Goal: Task Accomplishment & Management: Use online tool/utility

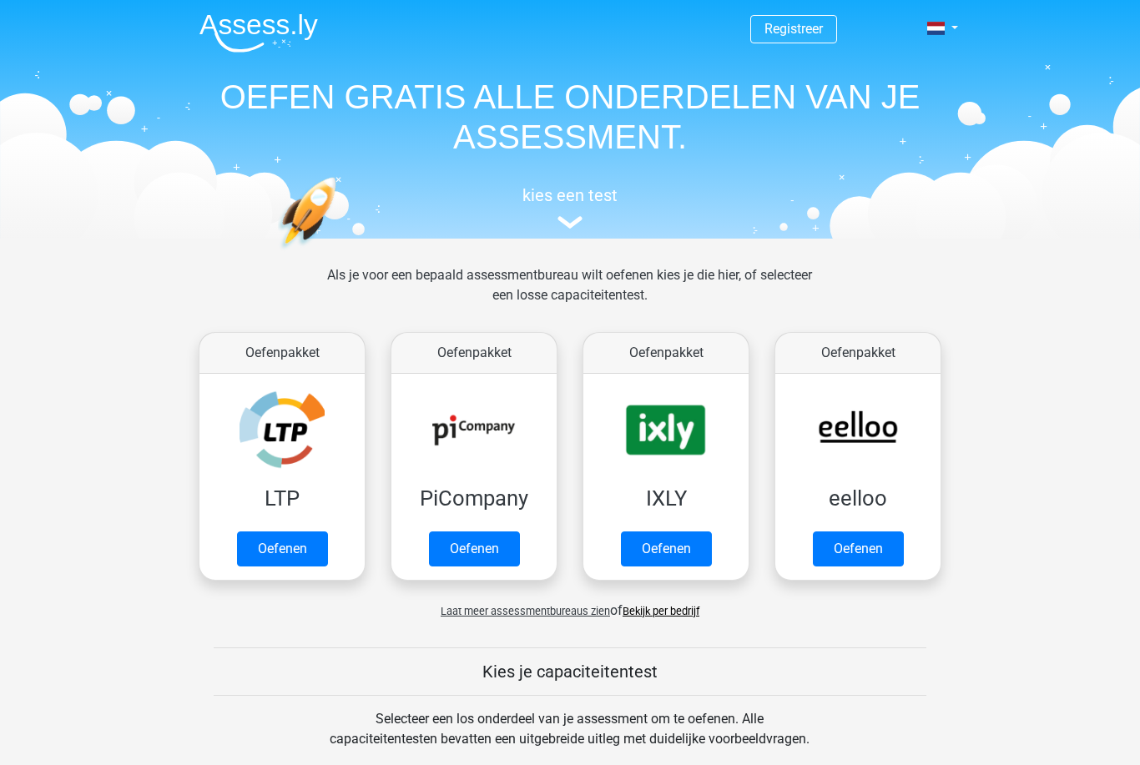
click at [611, 192] on h5 "kies een test" at bounding box center [570, 195] width 768 height 20
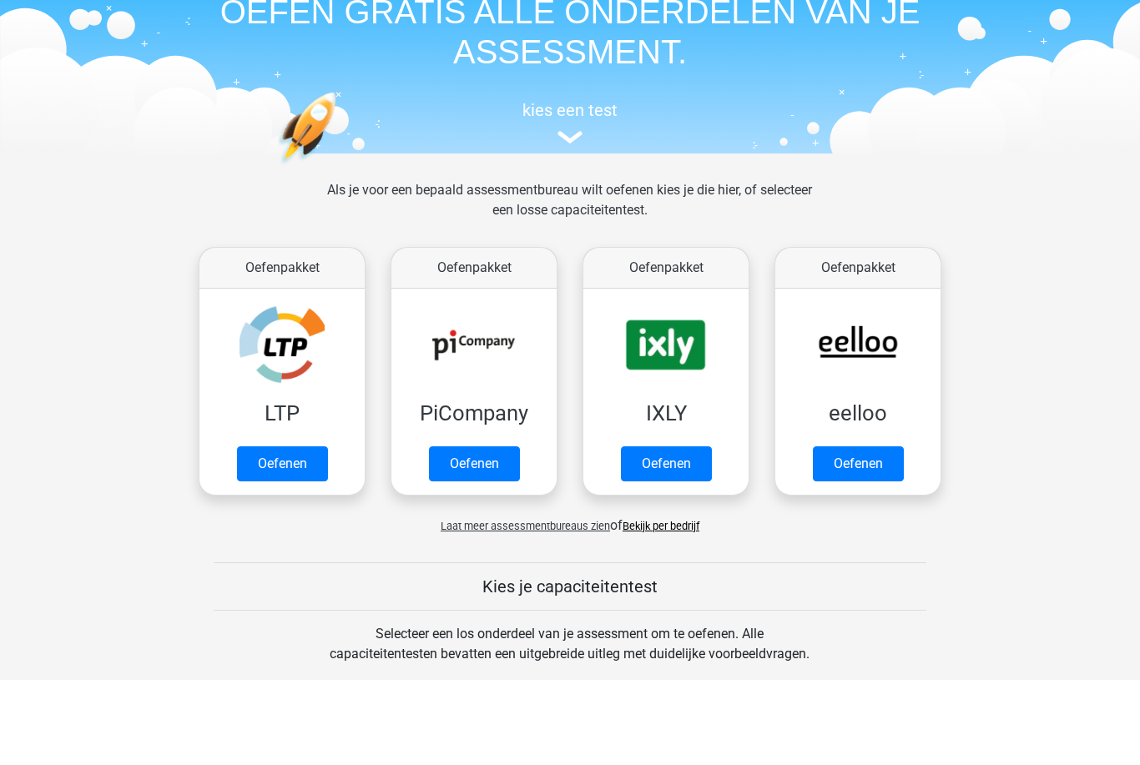
scroll to position [213, 0]
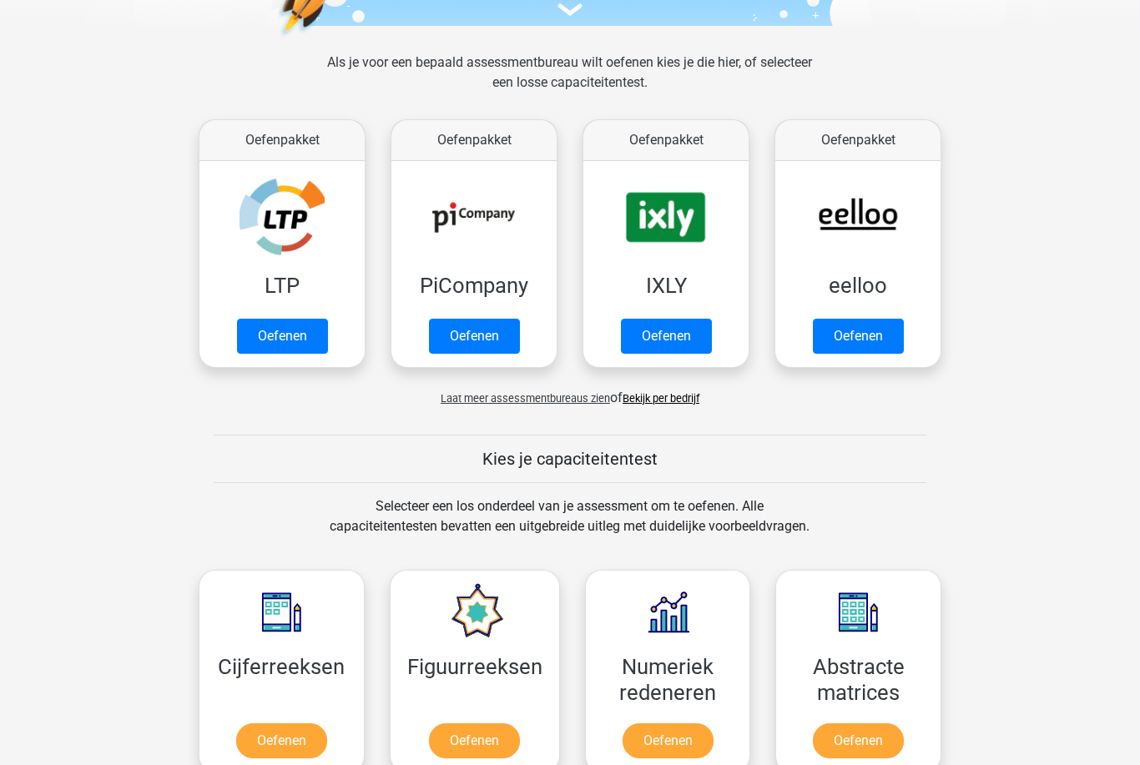
click at [287, 347] on link "Oefenen" at bounding box center [282, 336] width 91 height 35
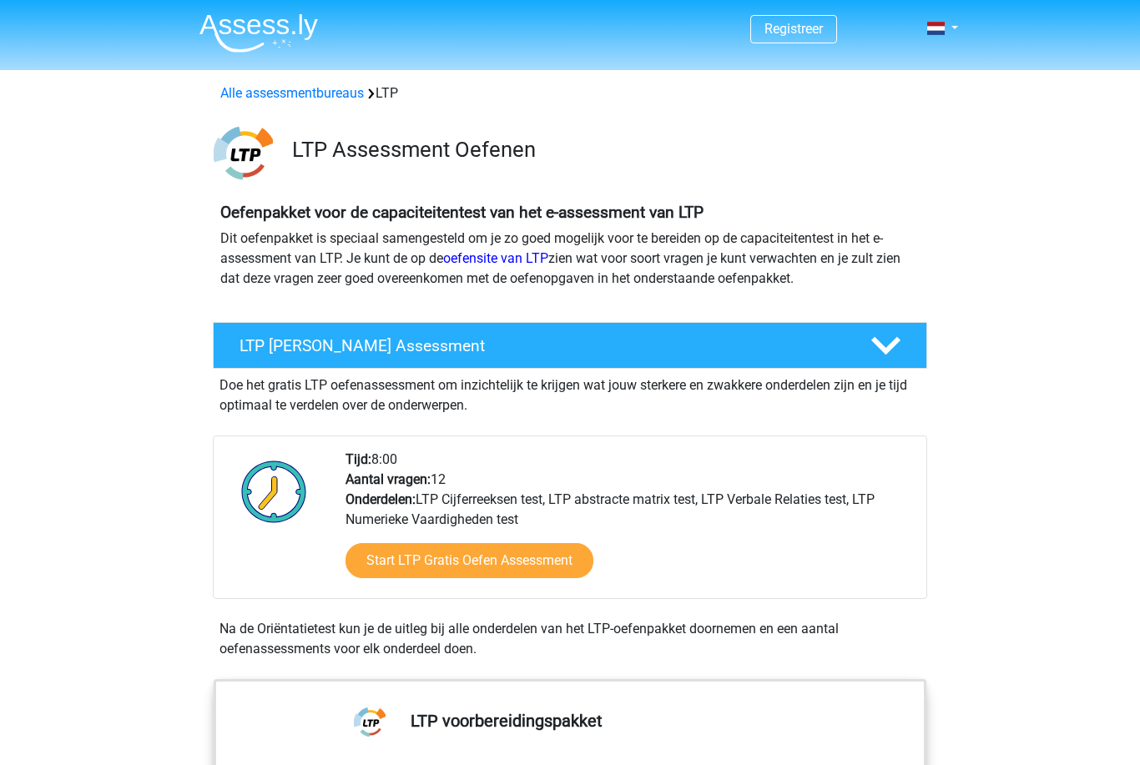
click at [549, 558] on link "Start LTP Gratis Oefen Assessment" at bounding box center [469, 560] width 248 height 35
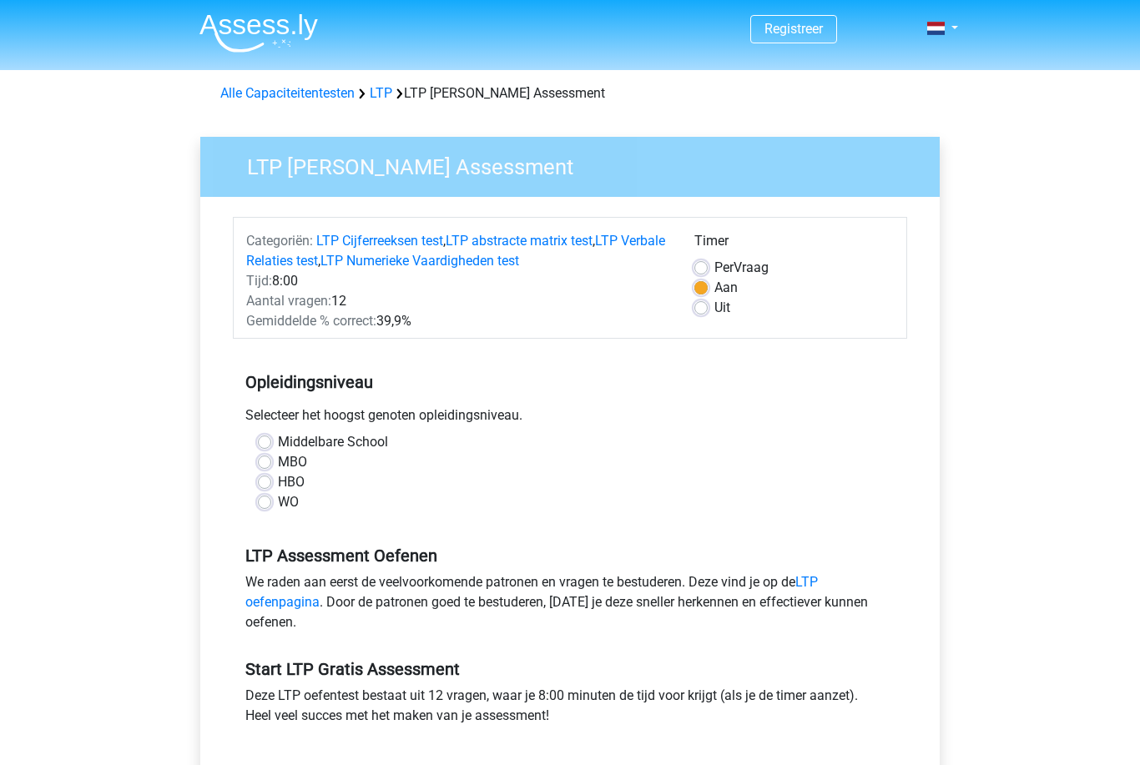
click at [278, 444] on label "Middelbare School" at bounding box center [333, 442] width 110 height 20
click at [258, 444] on input "Middelbare School" at bounding box center [264, 440] width 13 height 17
radio input "true"
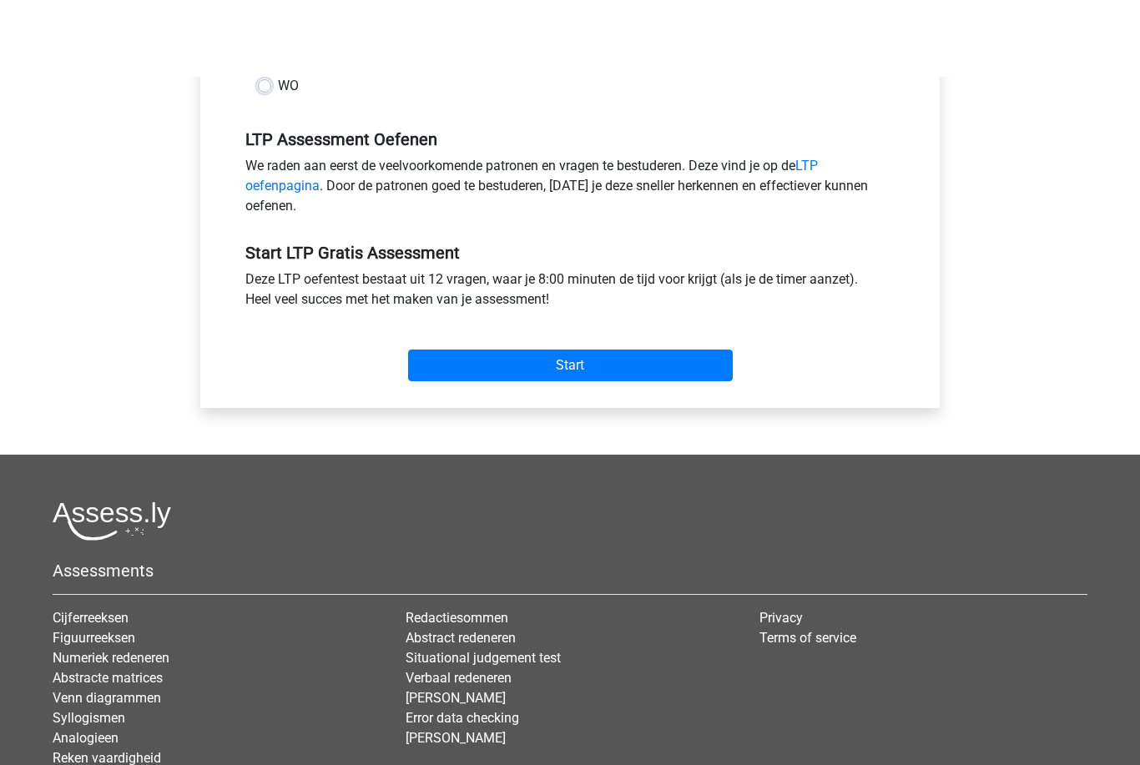
scroll to position [323, 0]
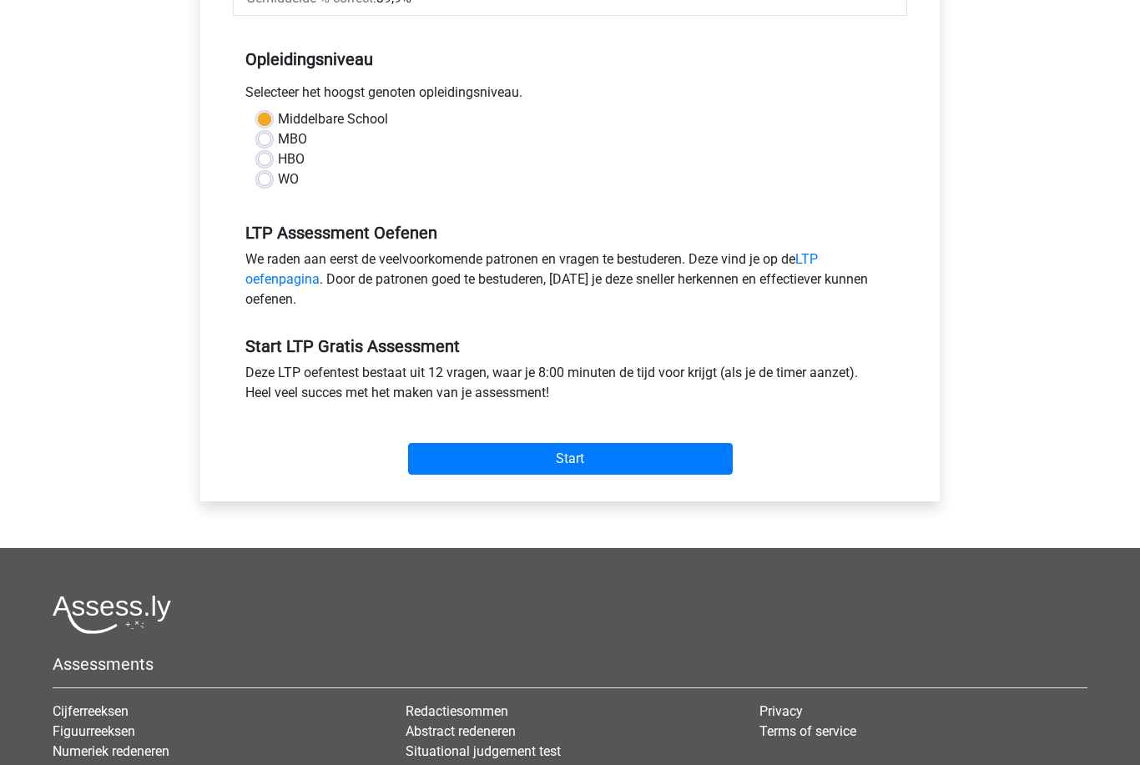
click at [491, 473] on input "Start" at bounding box center [570, 459] width 325 height 32
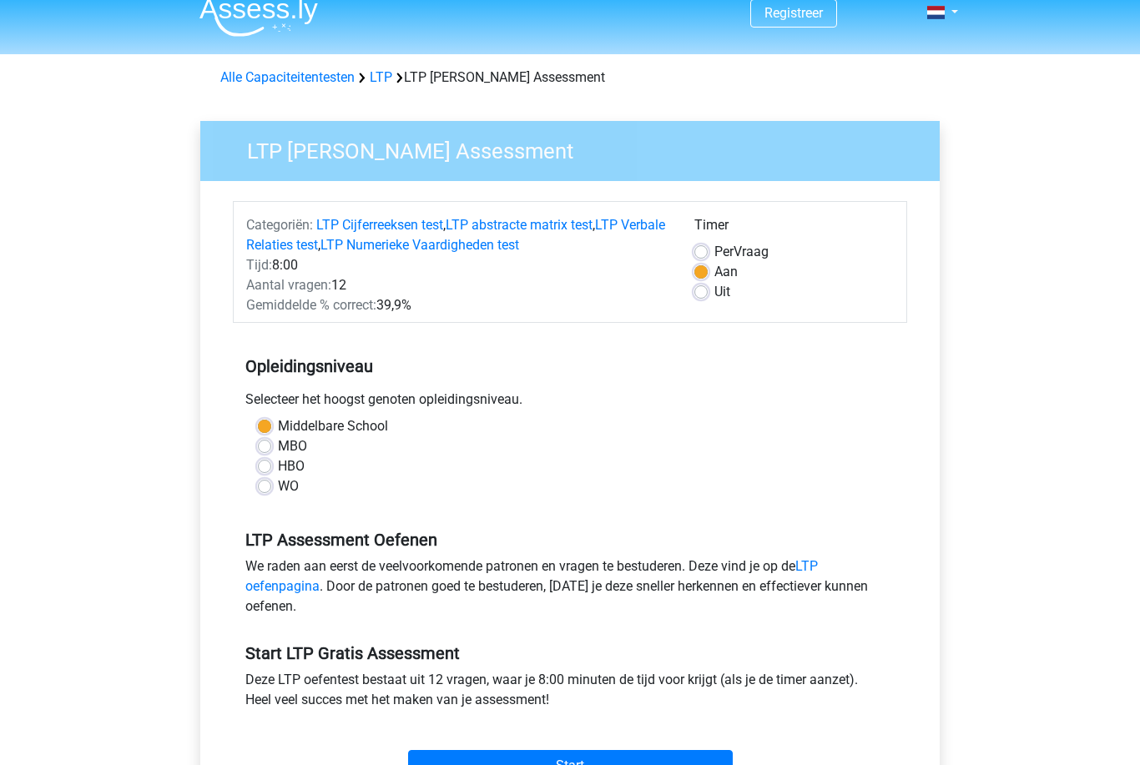
scroll to position [0, 0]
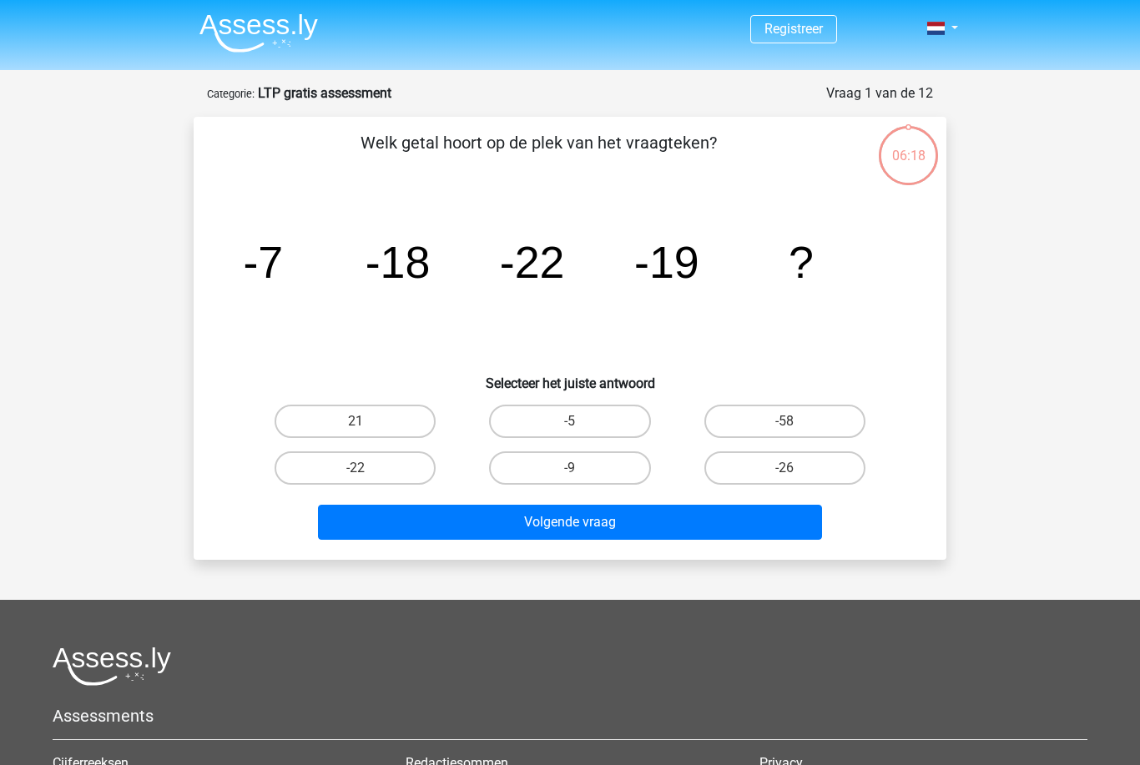
click at [803, 468] on label "-26" at bounding box center [784, 467] width 161 height 33
click at [795, 468] on input "-26" at bounding box center [789, 473] width 11 height 11
radio input "true"
click at [799, 473] on label "-26" at bounding box center [784, 467] width 161 height 33
click at [795, 473] on input "-26" at bounding box center [789, 473] width 11 height 11
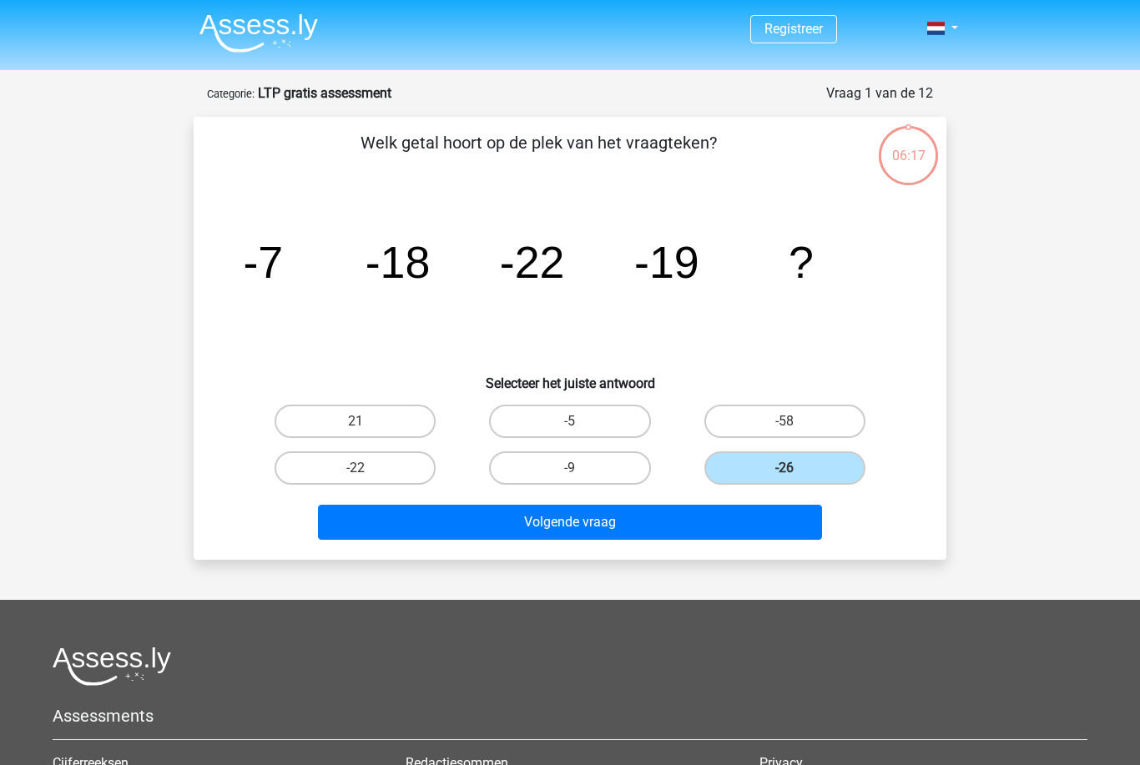
click at [706, 533] on button "Volgende vraag" at bounding box center [570, 522] width 505 height 35
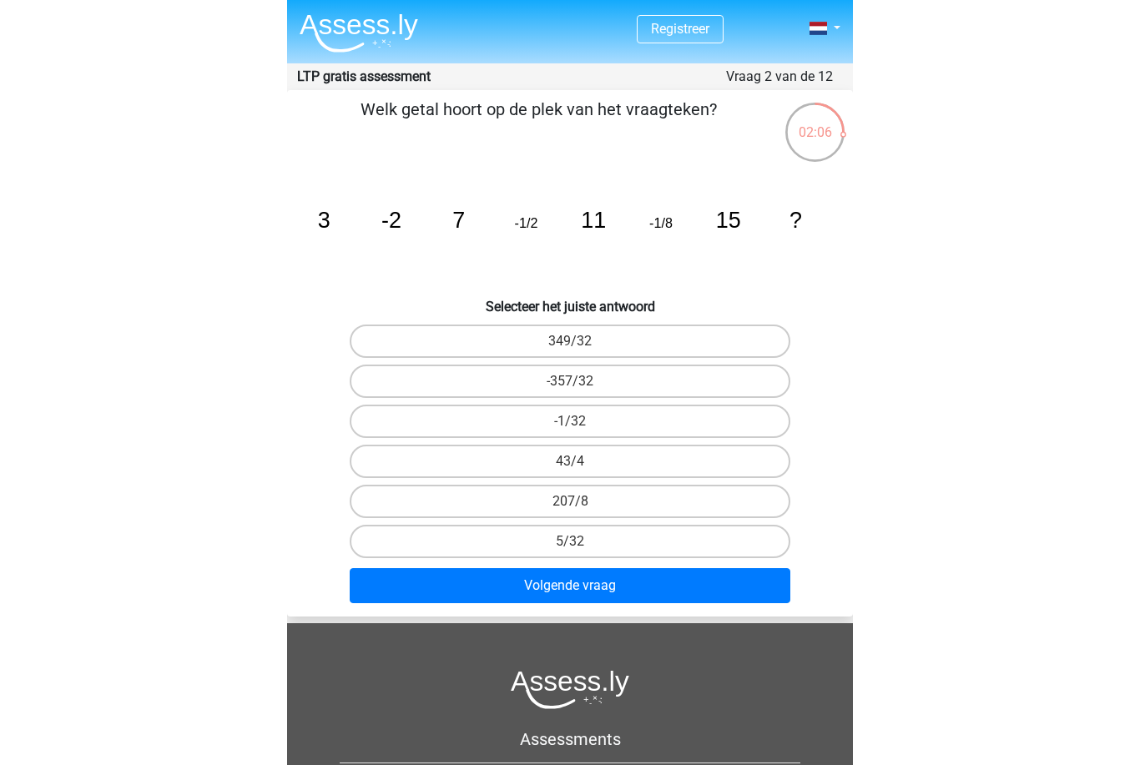
scroll to position [83, 0]
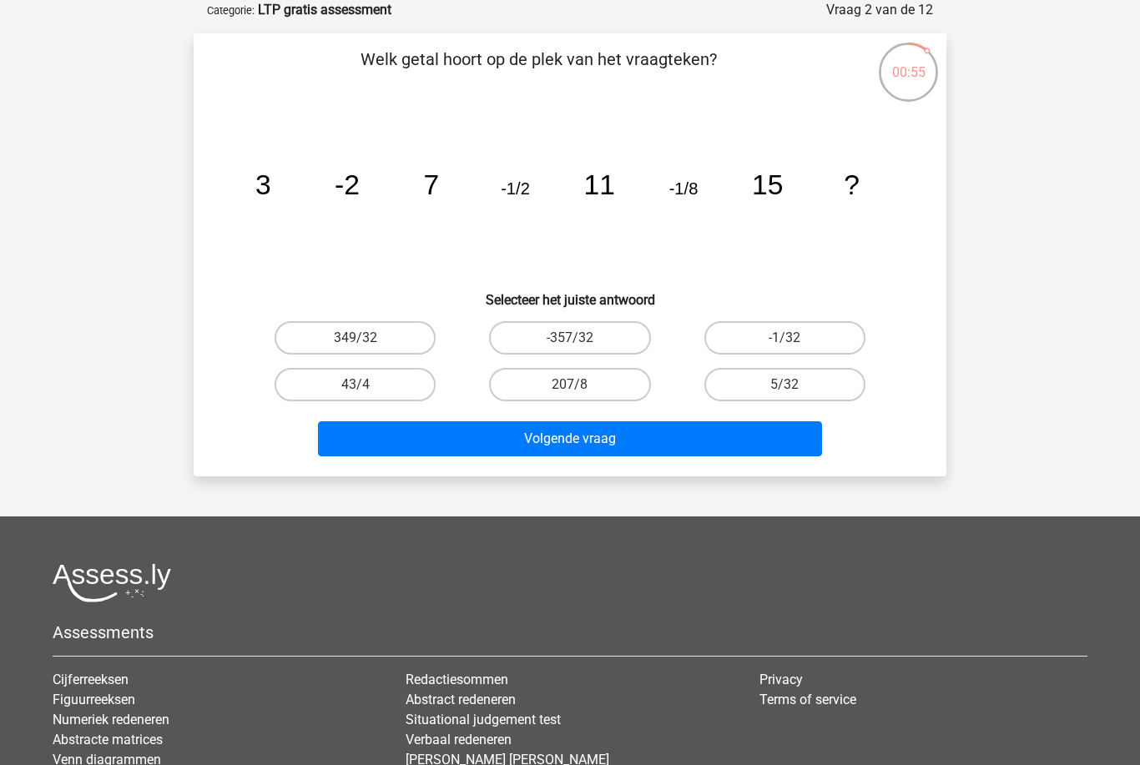
click at [823, 351] on label "-1/32" at bounding box center [784, 337] width 161 height 33
click at [795, 349] on input "-1/32" at bounding box center [789, 343] width 11 height 11
radio input "true"
click at [782, 439] on button "Volgende vraag" at bounding box center [570, 438] width 505 height 35
click at [781, 448] on button "Volgende vraag" at bounding box center [570, 438] width 505 height 35
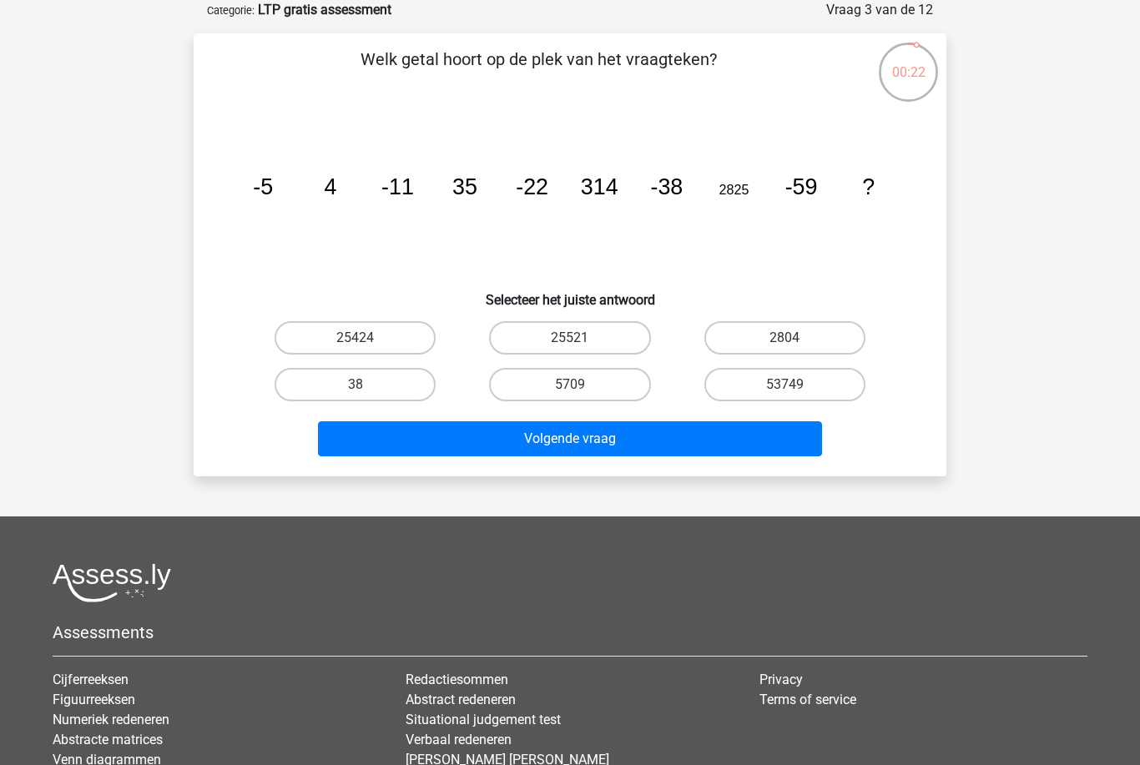
click at [895, 270] on icon "image/svg+xml -5 4 -11 35 -22 314 -38 2825 -59 ?" at bounding box center [570, 194] width 673 height 169
click at [809, 345] on label "2804" at bounding box center [784, 337] width 161 height 33
click at [795, 345] on input "2804" at bounding box center [789, 343] width 11 height 11
radio input "true"
click at [612, 390] on label "5709" at bounding box center [569, 384] width 161 height 33
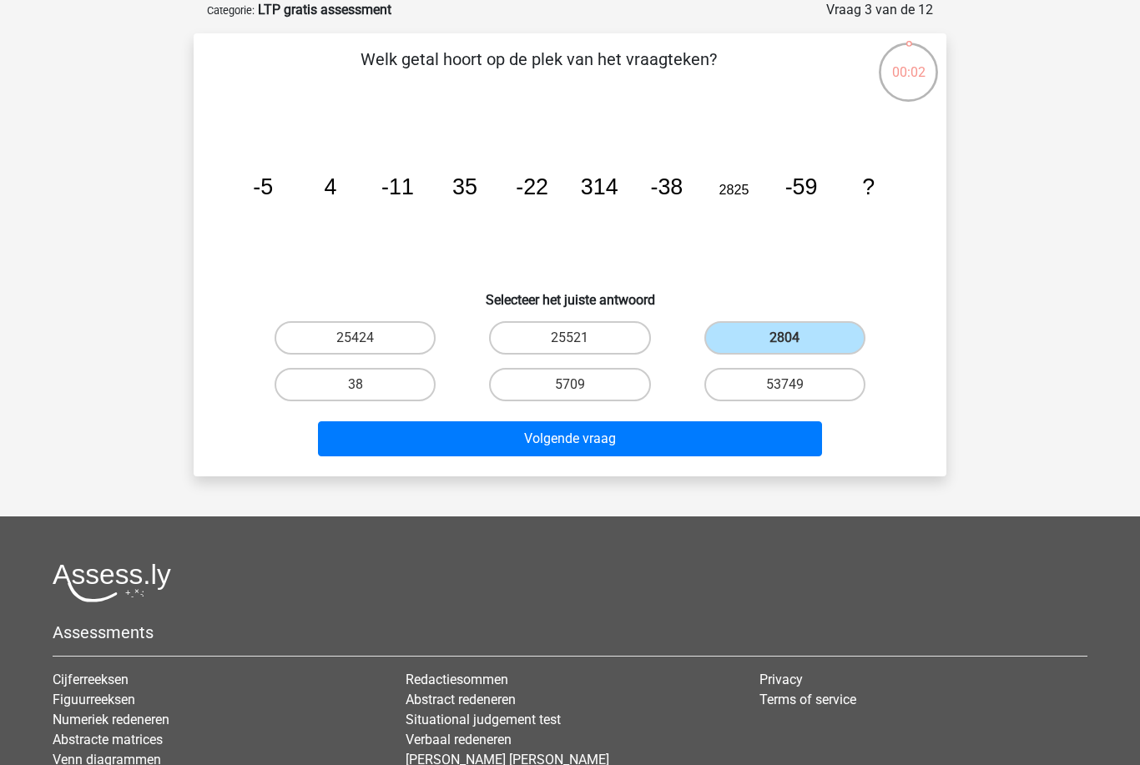
click at [581, 390] on input "5709" at bounding box center [575, 390] width 11 height 11
radio input "true"
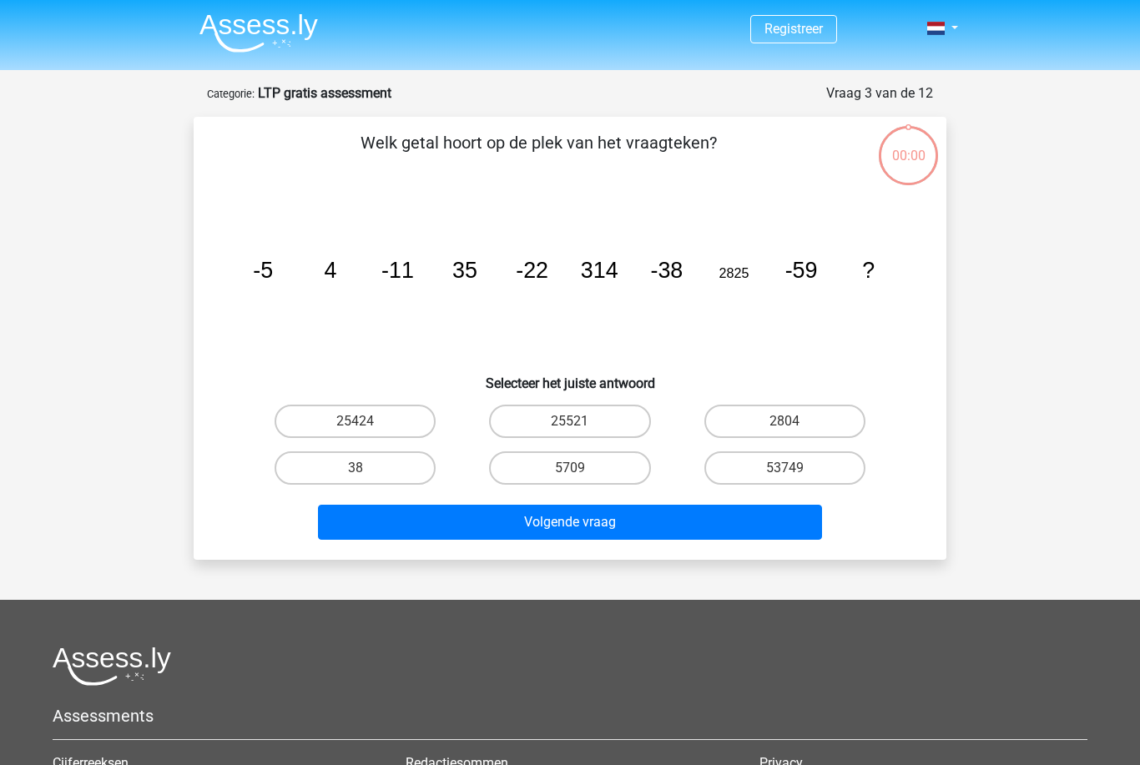
scroll to position [83, 0]
